Goal: Browse casually

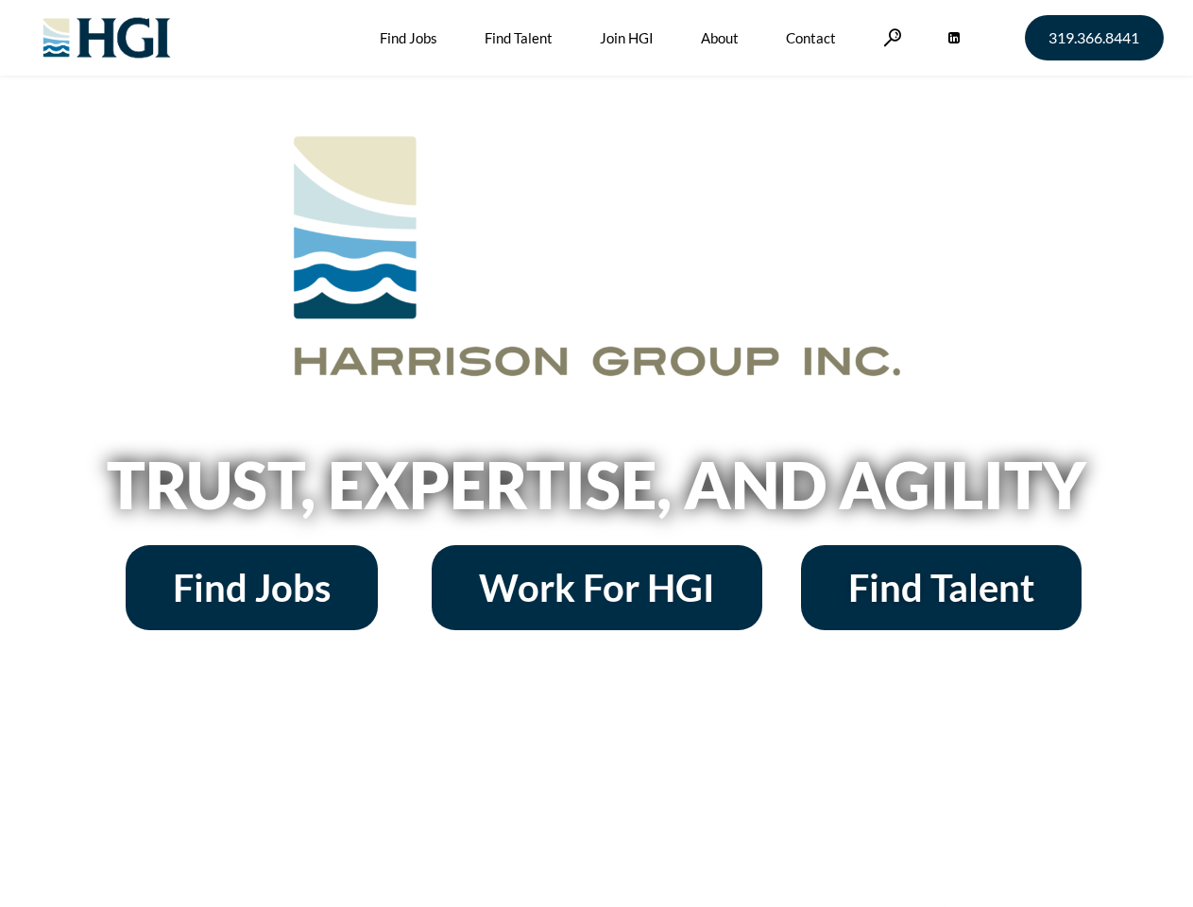
click at [596, 454] on h2 "Trust, Expertise, and Agility" at bounding box center [597, 485] width 1077 height 64
click at [890, 37] on link at bounding box center [892, 37] width 19 height 18
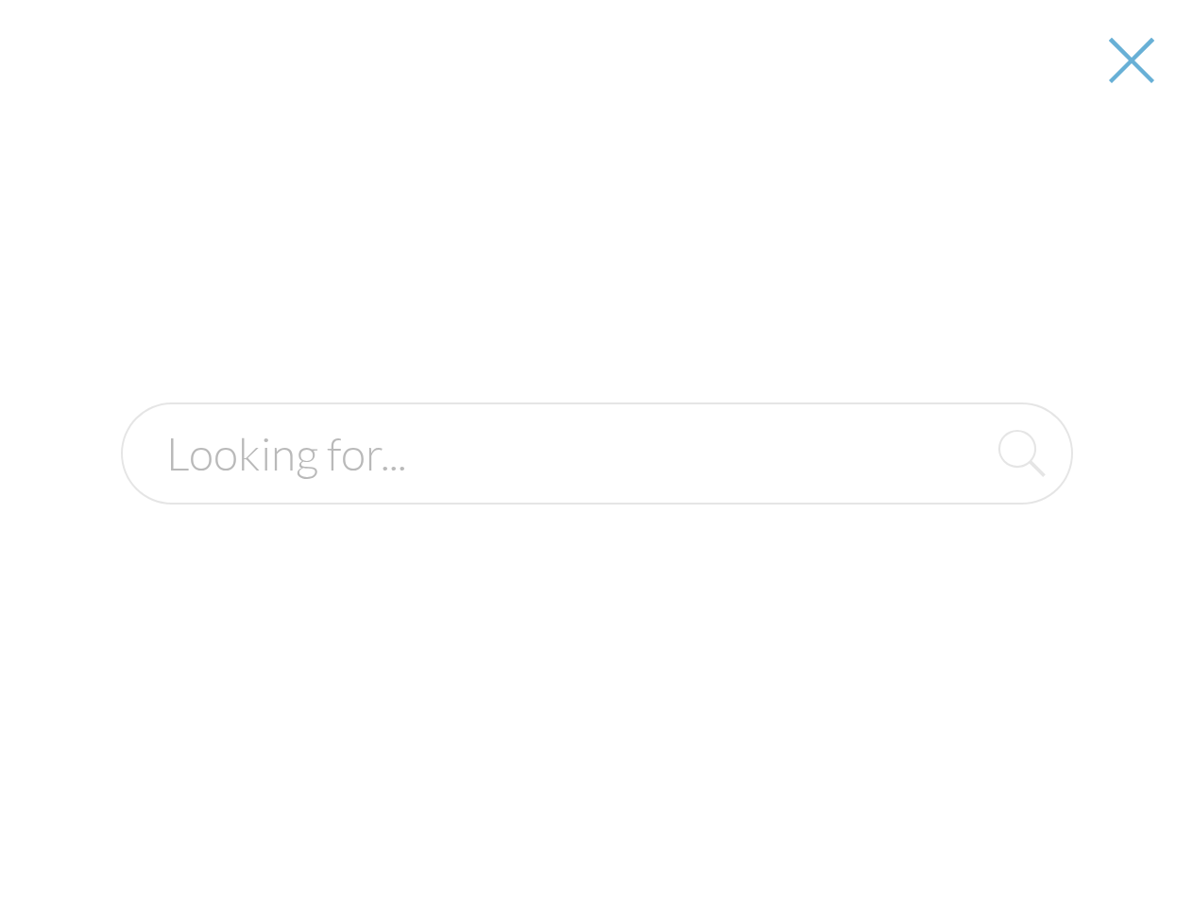
click at [596, 491] on h2 "Trust, Expertise, and Agility" at bounding box center [597, 485] width 1077 height 64
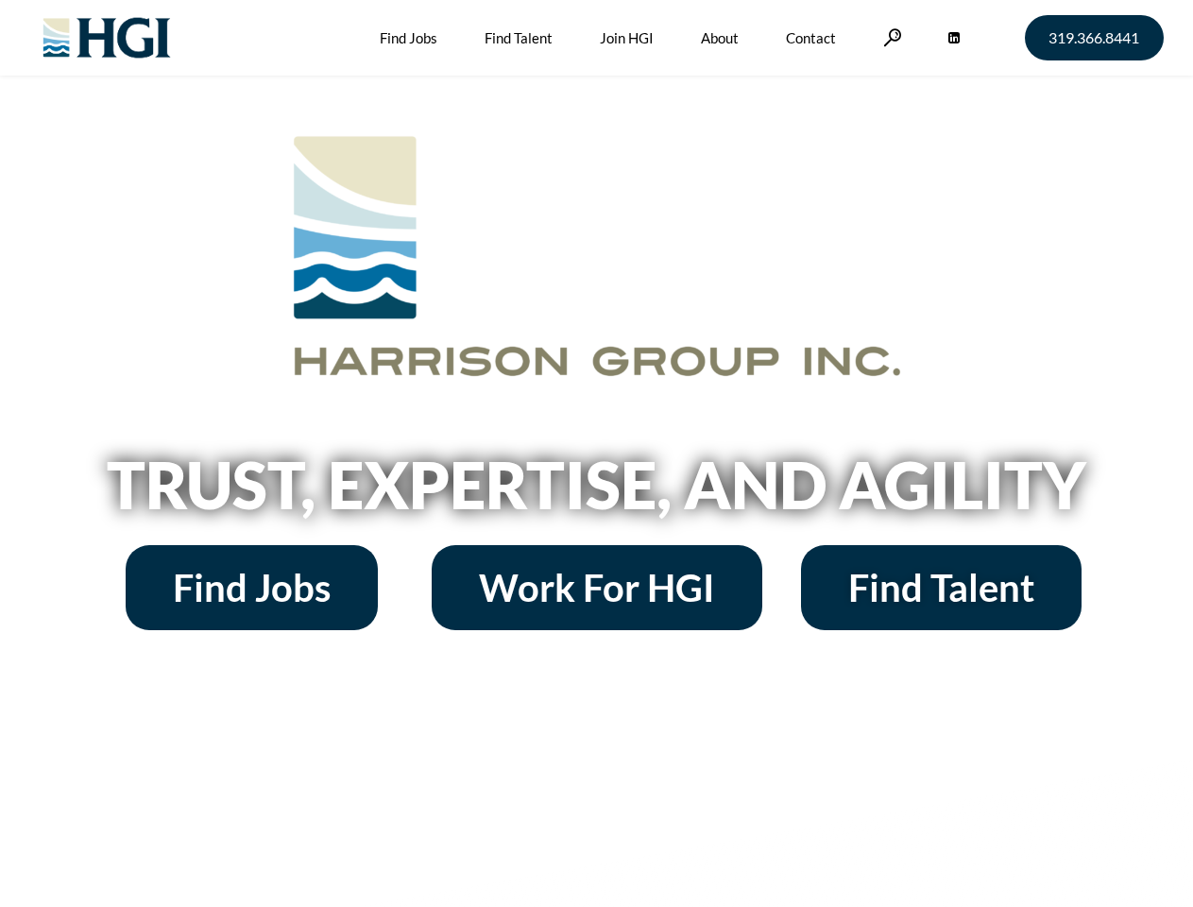
click at [596, 454] on h2 "Trust, Expertise, and Agility" at bounding box center [597, 485] width 1077 height 64
click at [890, 37] on link at bounding box center [892, 37] width 19 height 18
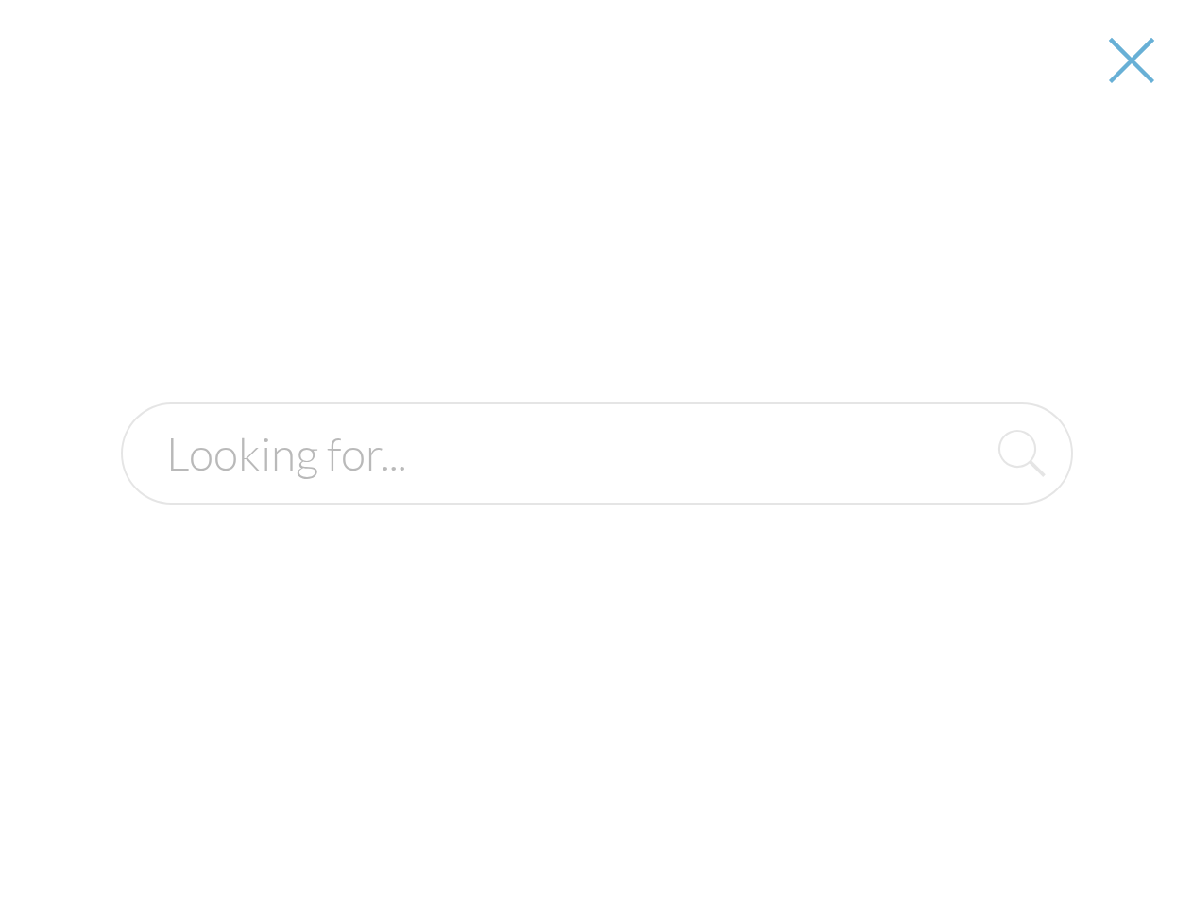
click at [596, 491] on h2 "Trust, Expertise, and Agility" at bounding box center [597, 485] width 1077 height 64
